Goal: Task Accomplishment & Management: Complete application form

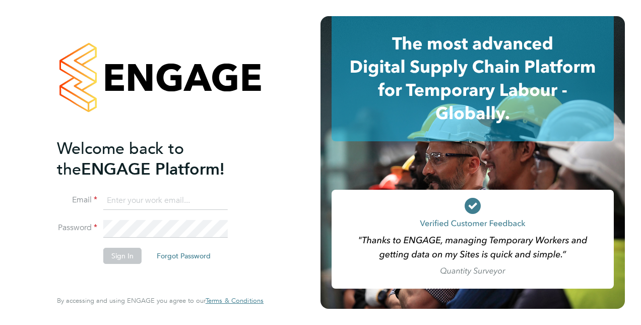
click at [163, 196] on input at bounding box center [165, 201] width 125 height 18
type input "[PERSON_NAME][EMAIL_ADDRESS][PERSON_NAME][DOMAIN_NAME]"
click at [122, 251] on button "Sign In" at bounding box center [122, 256] width 38 height 16
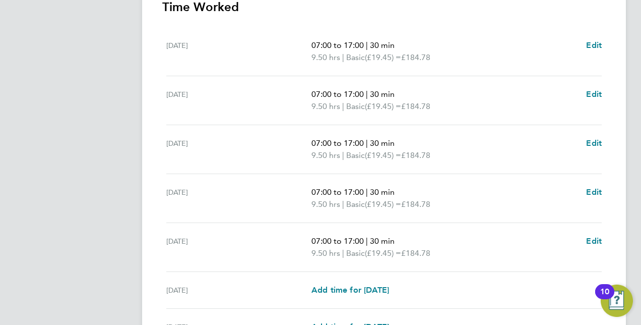
scroll to position [410, 0]
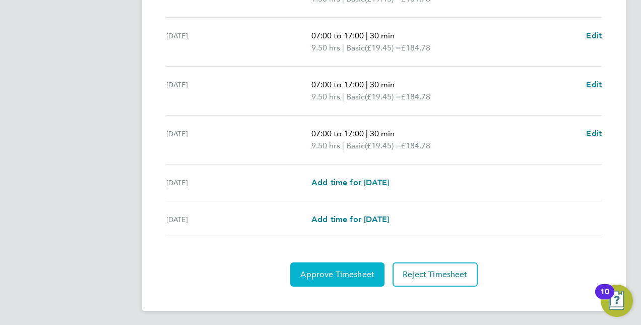
click at [314, 274] on span "Approve Timesheet" at bounding box center [337, 274] width 74 height 10
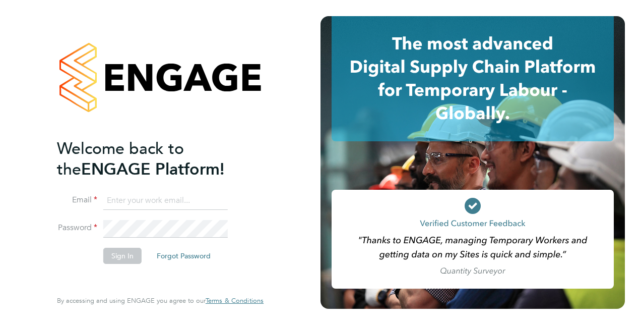
click at [135, 202] on input at bounding box center [165, 201] width 125 height 18
type input "[PERSON_NAME][EMAIL_ADDRESS][PERSON_NAME][DOMAIN_NAME]"
click at [128, 256] on button "Sign In" at bounding box center [122, 256] width 38 height 16
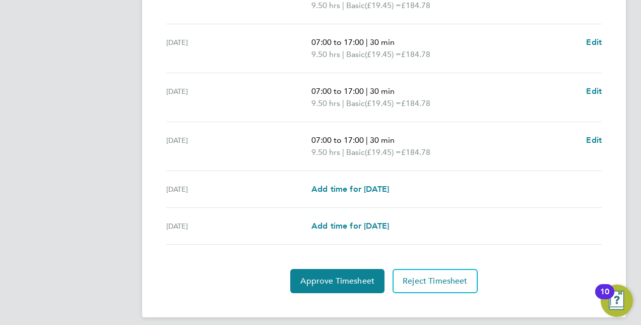
scroll to position [410, 0]
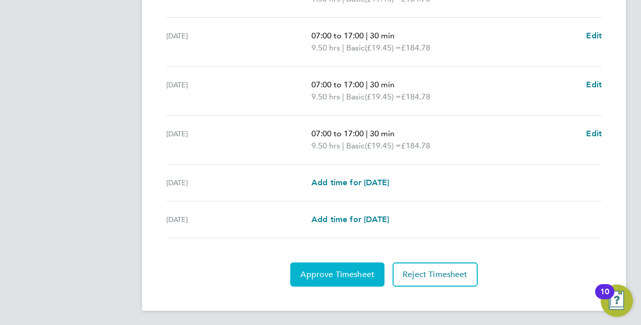
click at [340, 274] on span "Approve Timesheet" at bounding box center [337, 274] width 74 height 10
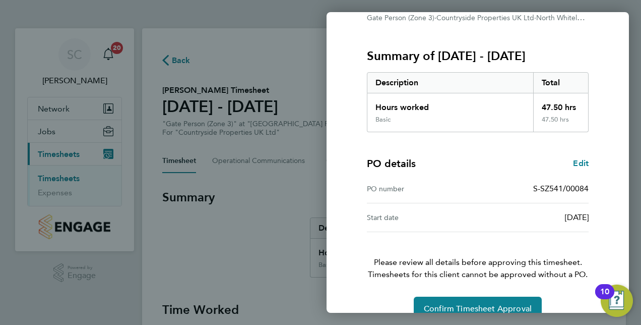
scroll to position [129, 0]
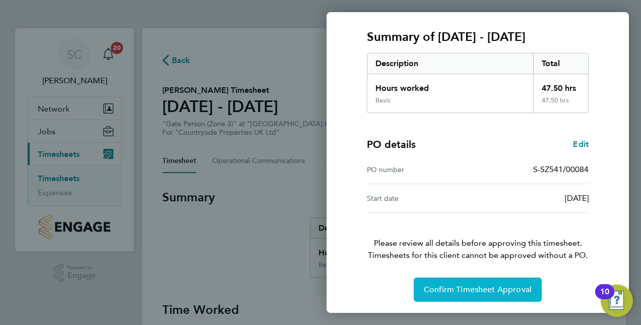
click at [491, 290] on span "Confirm Timesheet Approval" at bounding box center [478, 289] width 108 height 10
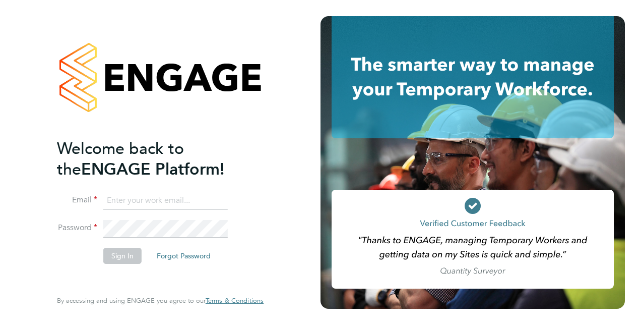
click at [166, 202] on input at bounding box center [165, 201] width 125 height 18
type input "[PERSON_NAME][EMAIL_ADDRESS][PERSON_NAME][DOMAIN_NAME]"
click at [124, 254] on button "Sign In" at bounding box center [122, 256] width 38 height 16
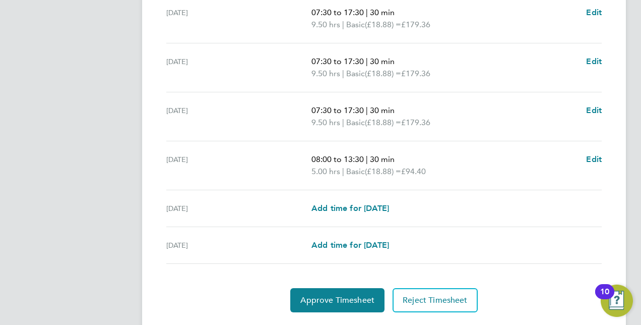
scroll to position [410, 0]
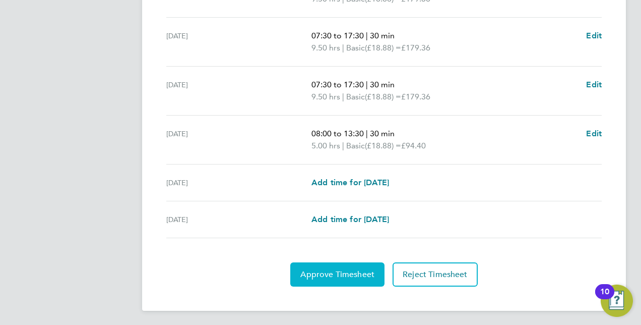
drag, startPoint x: 353, startPoint y: 263, endPoint x: 352, endPoint y: 272, distance: 9.1
click at [353, 269] on button "Approve Timesheet" at bounding box center [337, 274] width 94 height 24
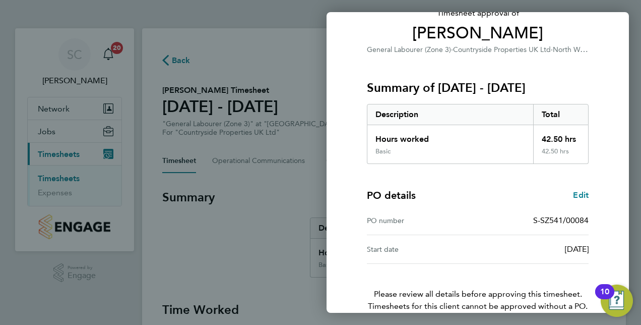
scroll to position [129, 0]
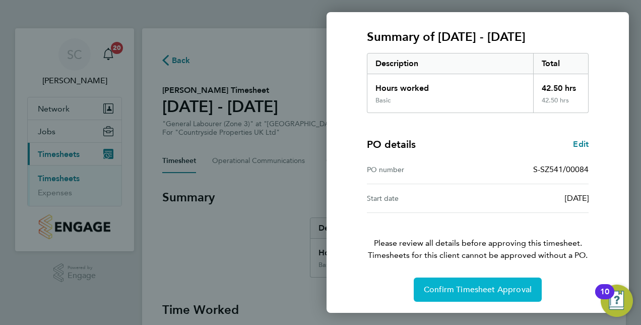
click at [484, 281] on button "Confirm Timesheet Approval" at bounding box center [478, 289] width 128 height 24
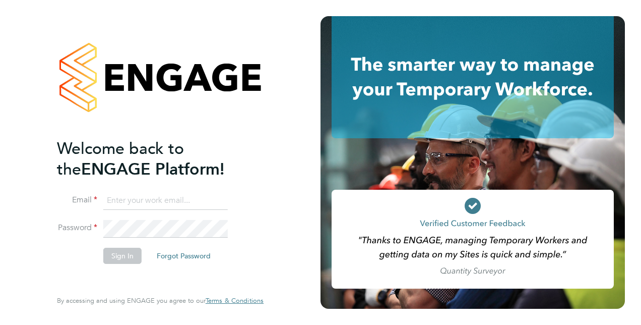
click at [137, 200] on input at bounding box center [165, 201] width 125 height 18
type input "stephen.chapman@vistry.co.uk"
click at [115, 256] on button "Sign In" at bounding box center [122, 256] width 38 height 16
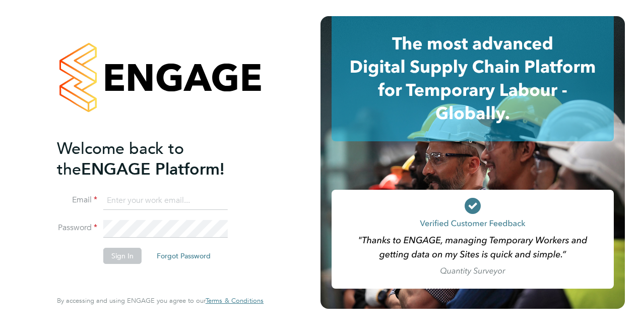
click at [165, 200] on input at bounding box center [165, 201] width 125 height 18
type input "[PERSON_NAME][EMAIL_ADDRESS][PERSON_NAME][DOMAIN_NAME]"
click at [125, 254] on button "Sign In" at bounding box center [122, 256] width 38 height 16
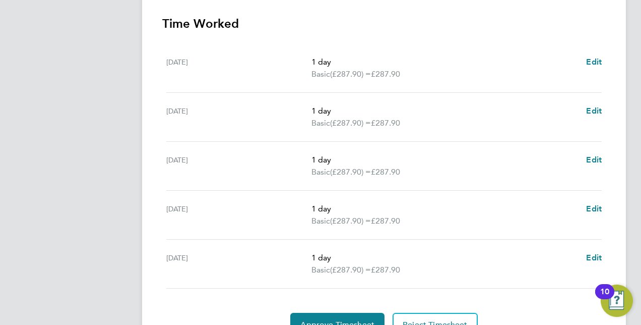
scroll to position [337, 0]
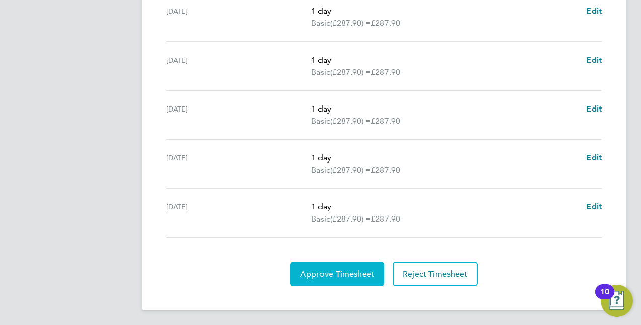
click at [325, 270] on span "Approve Timesheet" at bounding box center [337, 274] width 74 height 10
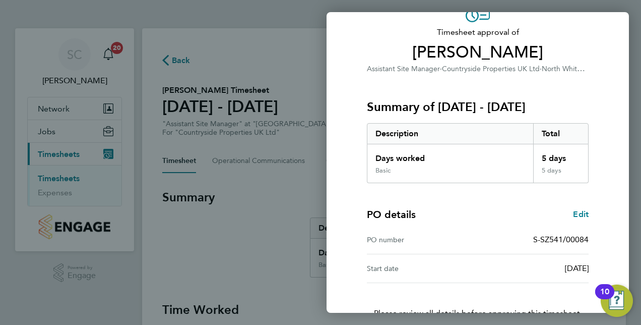
scroll to position [129, 0]
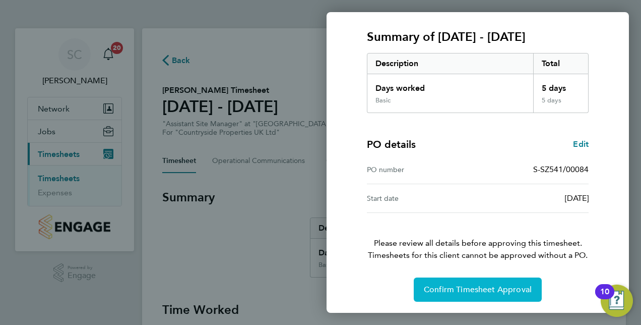
click at [501, 289] on span "Confirm Timesheet Approval" at bounding box center [478, 289] width 108 height 10
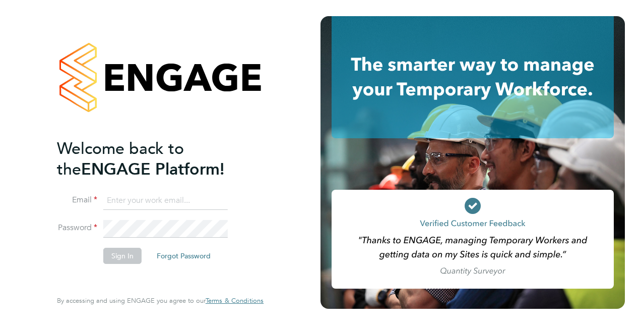
click at [179, 196] on input at bounding box center [165, 201] width 125 height 18
type input "[PERSON_NAME][EMAIL_ADDRESS][PERSON_NAME][DOMAIN_NAME]"
click at [123, 254] on button "Sign In" at bounding box center [122, 256] width 38 height 16
click at [139, 199] on input at bounding box center [165, 201] width 125 height 18
type input "[PERSON_NAME][EMAIL_ADDRESS][PERSON_NAME][DOMAIN_NAME]"
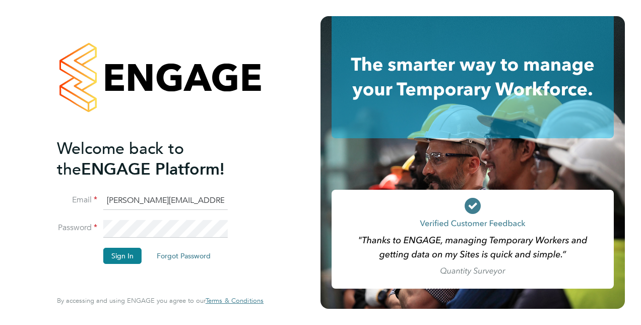
click at [123, 255] on button "Sign In" at bounding box center [122, 256] width 38 height 16
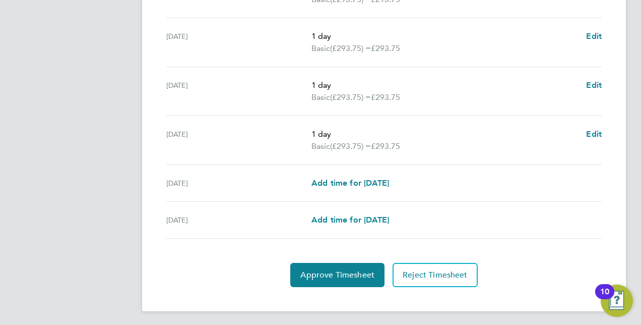
scroll to position [410, 0]
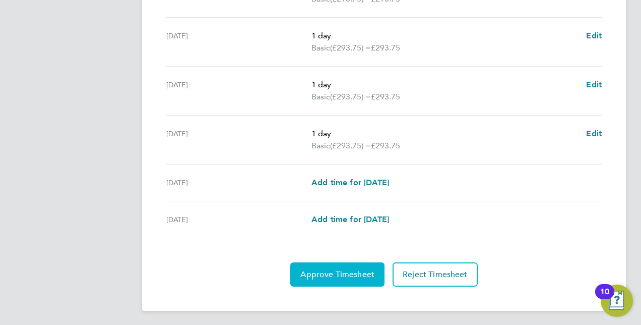
click at [339, 272] on span "Approve Timesheet" at bounding box center [337, 274] width 74 height 10
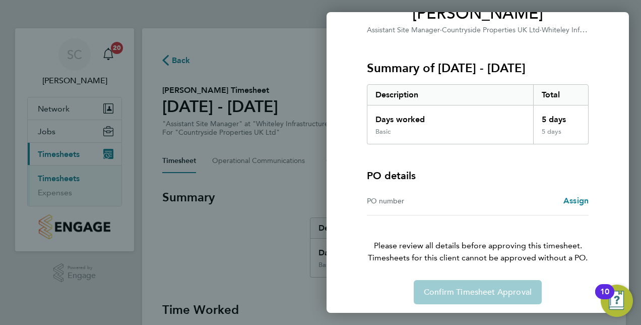
scroll to position [100, 0]
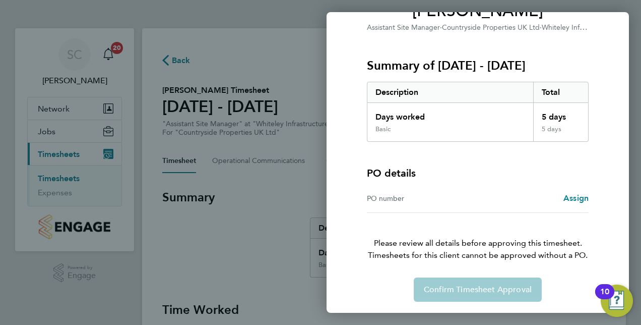
click at [476, 289] on div "Confirm Timesheet Approval" at bounding box center [478, 289] width 246 height 24
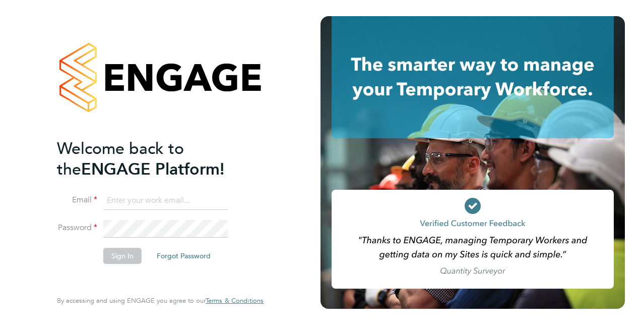
click at [168, 198] on input at bounding box center [165, 201] width 125 height 18
type input "[PERSON_NAME][EMAIL_ADDRESS][PERSON_NAME][DOMAIN_NAME]"
click at [120, 258] on button "Sign In" at bounding box center [122, 256] width 38 height 16
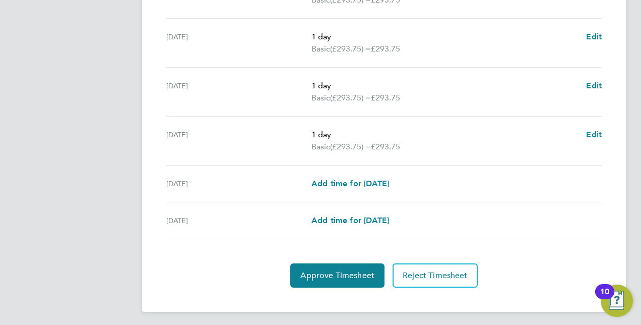
scroll to position [410, 0]
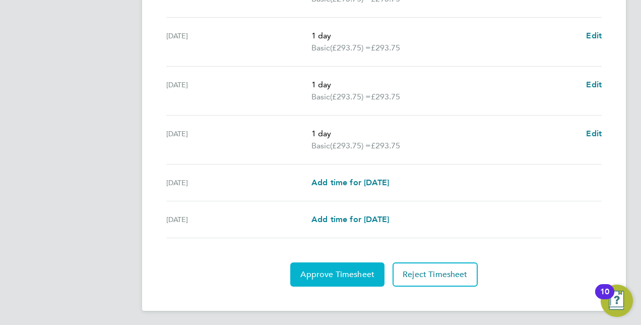
click at [352, 276] on span "Approve Timesheet" at bounding box center [337, 274] width 74 height 10
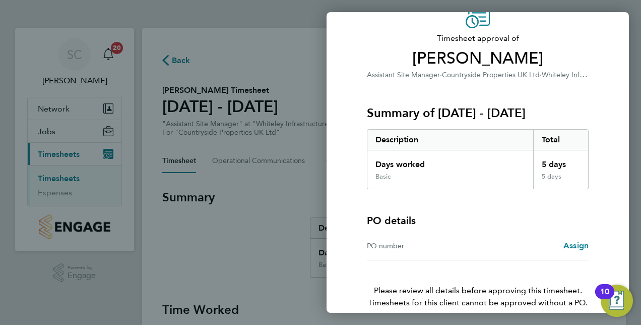
scroll to position [100, 0]
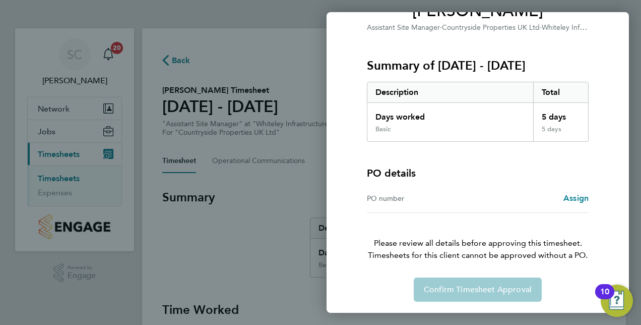
click at [453, 287] on div "Confirm Timesheet Approval" at bounding box center [478, 289] width 246 height 24
click at [447, 287] on div "Confirm Timesheet Approval" at bounding box center [478, 289] width 246 height 24
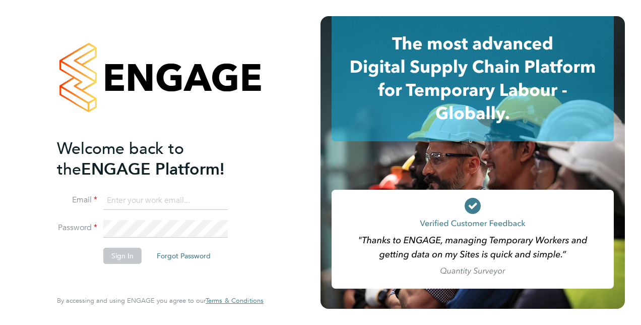
click at [134, 194] on input at bounding box center [165, 201] width 125 height 18
type input "[PERSON_NAME][EMAIL_ADDRESS][PERSON_NAME][DOMAIN_NAME]"
click at [130, 251] on button "Sign In" at bounding box center [122, 256] width 38 height 16
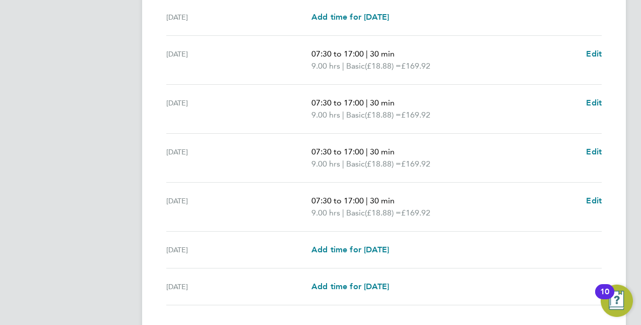
scroll to position [398, 0]
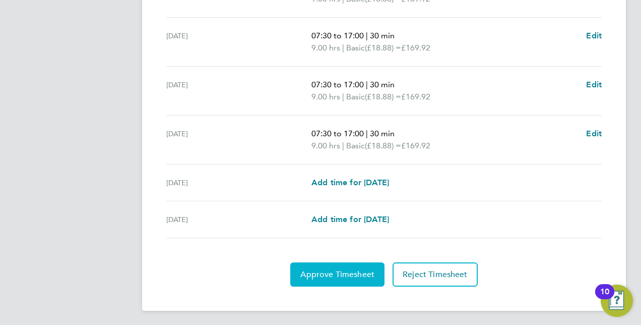
click at [338, 272] on span "Approve Timesheet" at bounding box center [337, 274] width 74 height 10
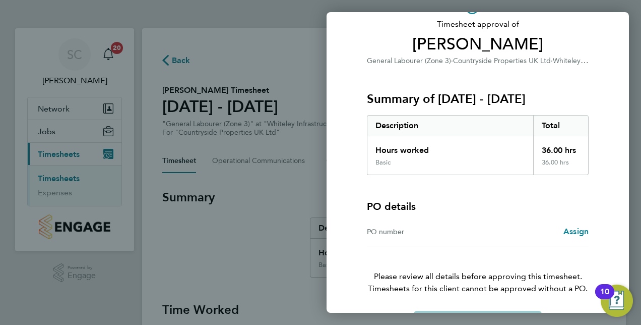
scroll to position [100, 0]
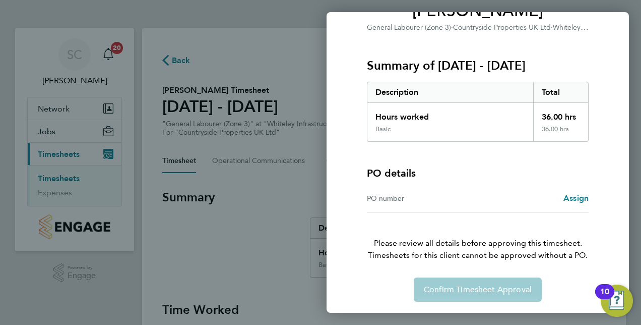
click at [480, 297] on div "Confirm Timesheet Approval" at bounding box center [478, 289] width 246 height 24
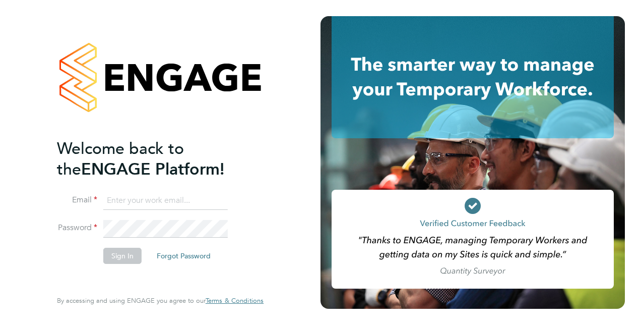
click at [175, 197] on input at bounding box center [165, 201] width 125 height 18
type input "[PERSON_NAME][EMAIL_ADDRESS][PERSON_NAME][DOMAIN_NAME]"
click at [124, 255] on button "Sign In" at bounding box center [122, 256] width 38 height 16
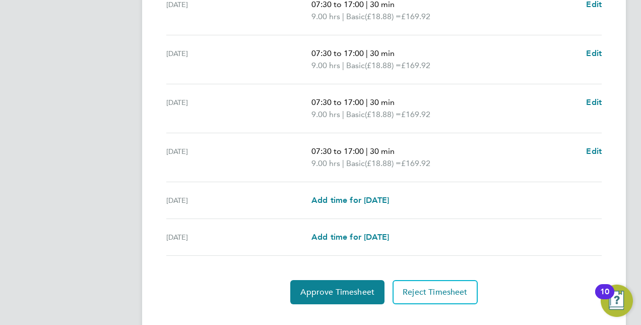
scroll to position [398, 0]
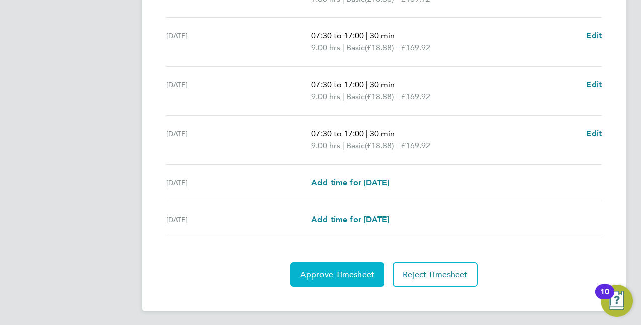
click at [344, 271] on span "Approve Timesheet" at bounding box center [337, 274] width 74 height 10
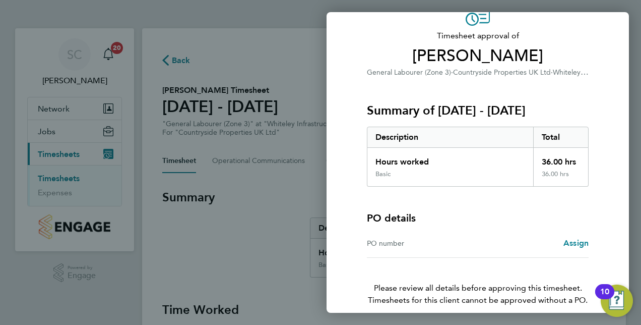
scroll to position [100, 0]
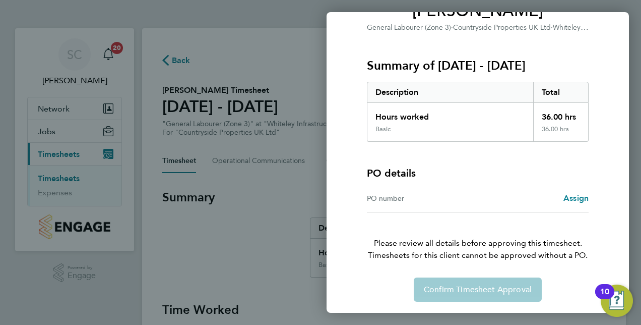
click at [501, 290] on div "Confirm Timesheet Approval" at bounding box center [478, 289] width 246 height 24
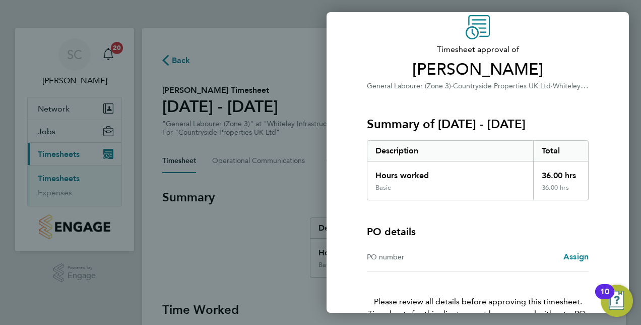
scroll to position [0, 0]
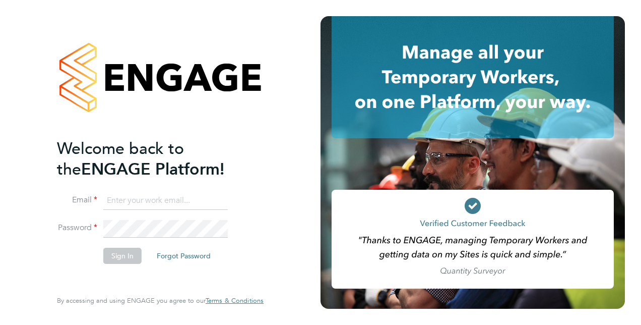
click at [174, 201] on input at bounding box center [165, 201] width 125 height 18
type input "[PERSON_NAME][EMAIL_ADDRESS][PERSON_NAME][DOMAIN_NAME]"
click at [111, 253] on button "Sign In" at bounding box center [122, 256] width 38 height 16
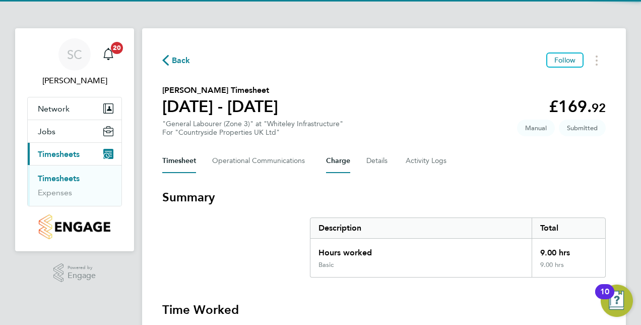
scroll to position [215, 0]
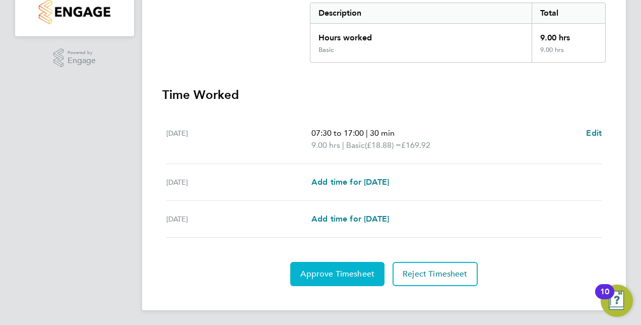
click at [328, 273] on span "Approve Timesheet" at bounding box center [337, 274] width 74 height 10
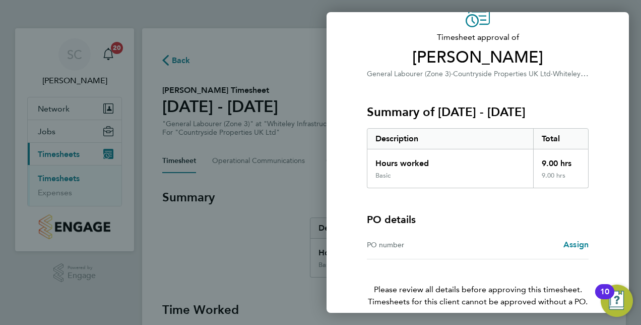
scroll to position [100, 0]
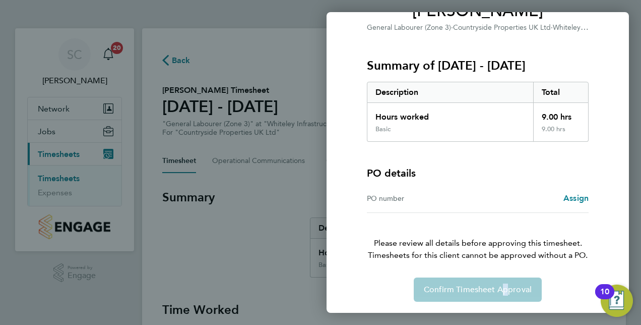
click at [502, 289] on div "Confirm Timesheet Approval" at bounding box center [478, 289] width 246 height 24
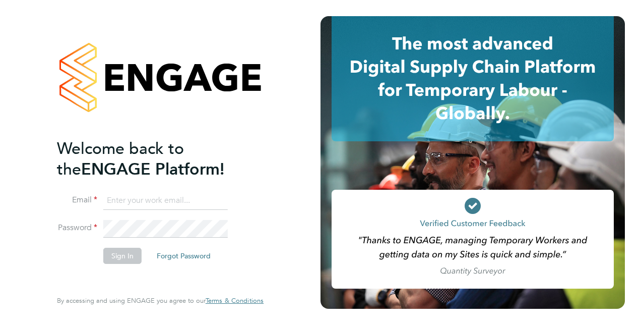
click at [147, 200] on input at bounding box center [165, 201] width 125 height 18
type input "[PERSON_NAME][EMAIL_ADDRESS][PERSON_NAME][DOMAIN_NAME]"
click at [118, 254] on button "Sign In" at bounding box center [122, 256] width 38 height 16
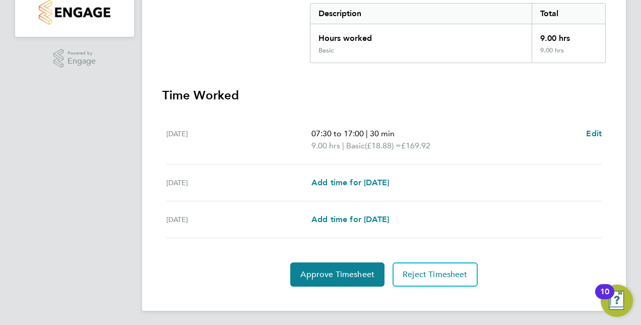
scroll to position [215, 0]
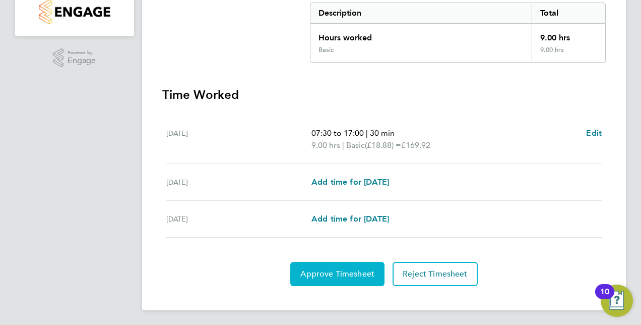
click at [328, 271] on span "Approve Timesheet" at bounding box center [337, 274] width 74 height 10
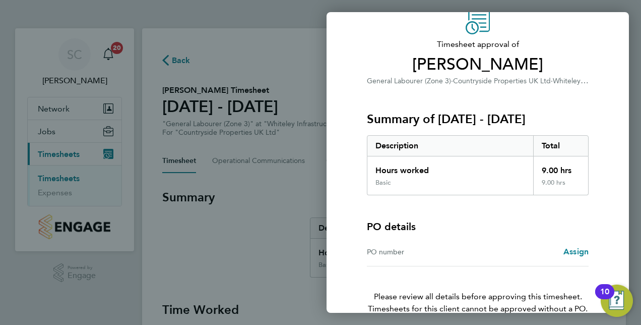
scroll to position [100, 0]
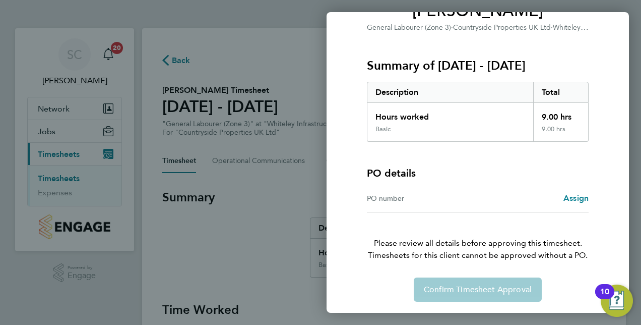
click at [469, 282] on div "Confirm Timesheet Approval" at bounding box center [478, 289] width 246 height 24
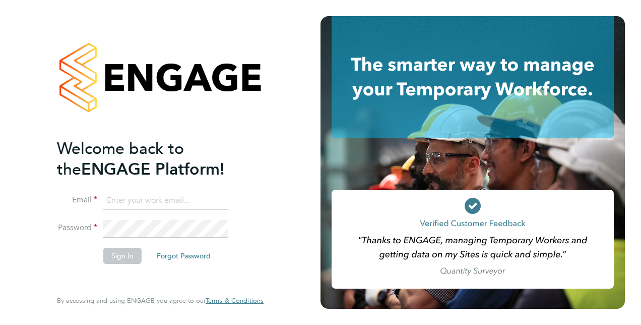
click at [198, 196] on input at bounding box center [165, 201] width 125 height 18
type input "[PERSON_NAME][EMAIL_ADDRESS][PERSON_NAME][DOMAIN_NAME]"
click at [126, 253] on button "Sign In" at bounding box center [122, 256] width 38 height 16
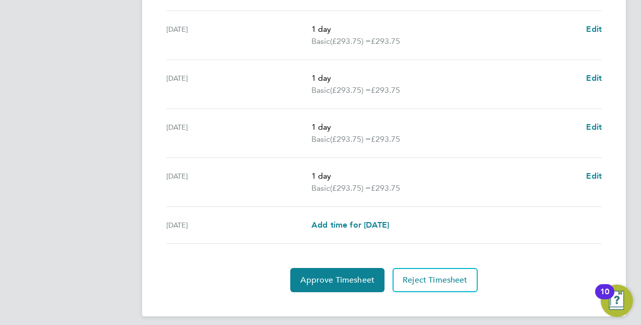
scroll to position [422, 0]
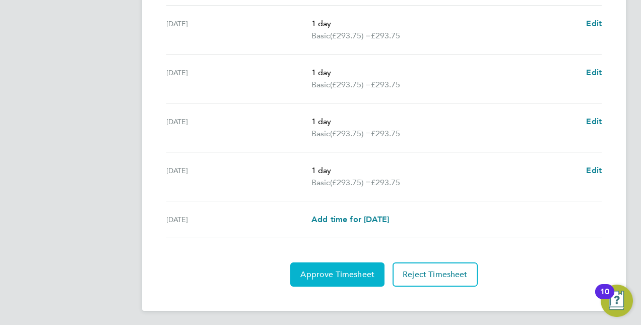
click at [326, 276] on span "Approve Timesheet" at bounding box center [337, 274] width 74 height 10
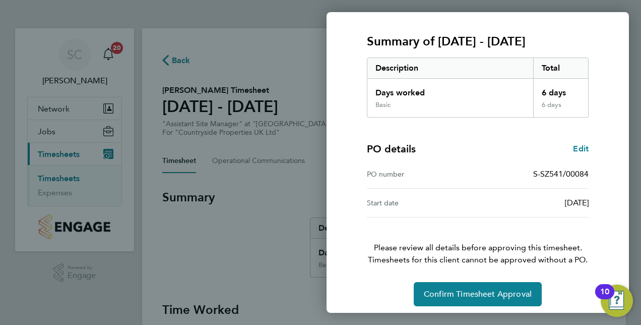
scroll to position [129, 0]
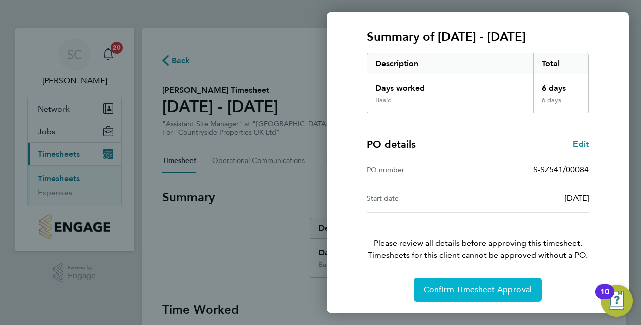
click at [460, 294] on button "Confirm Timesheet Approval" at bounding box center [478, 289] width 128 height 24
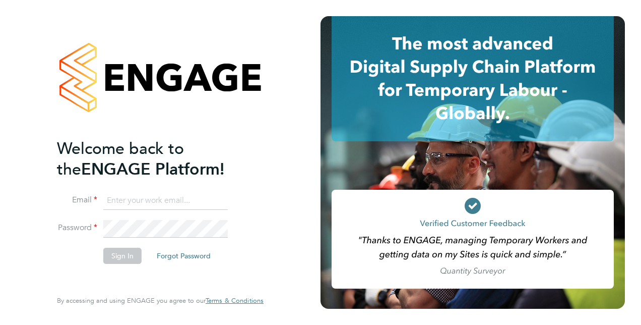
click at [183, 196] on input at bounding box center [165, 201] width 125 height 18
type input "[PERSON_NAME][EMAIL_ADDRESS][PERSON_NAME][DOMAIN_NAME]"
click at [114, 254] on button "Sign In" at bounding box center [122, 256] width 38 height 16
